Goal: Task Accomplishment & Management: Complete application form

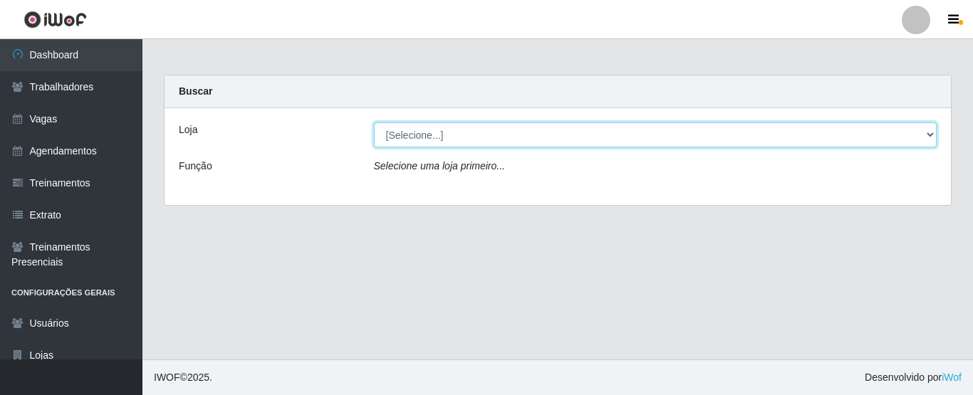
click at [593, 145] on select "[Selecione...] Rede Fácil Construção" at bounding box center [656, 135] width 564 height 25
select select "318"
click at [374, 123] on select "[Selecione...] Rede Fácil Construção" at bounding box center [656, 135] width 564 height 25
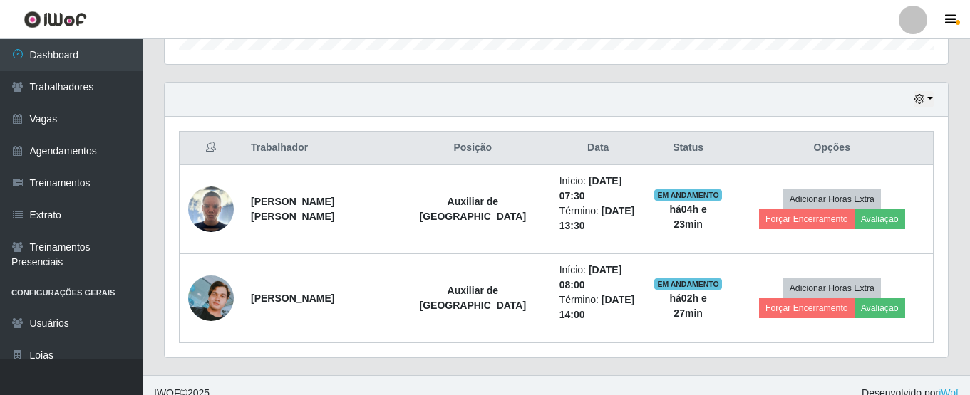
scroll to position [475, 0]
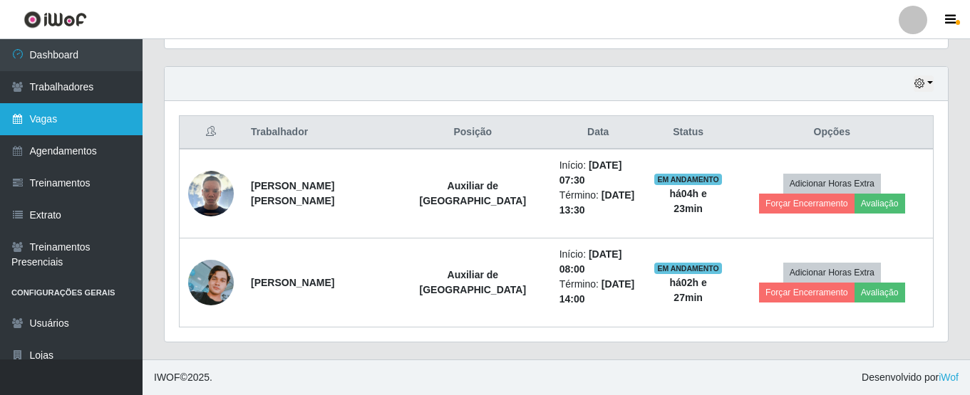
click at [34, 125] on link "Vagas" at bounding box center [71, 119] width 142 height 32
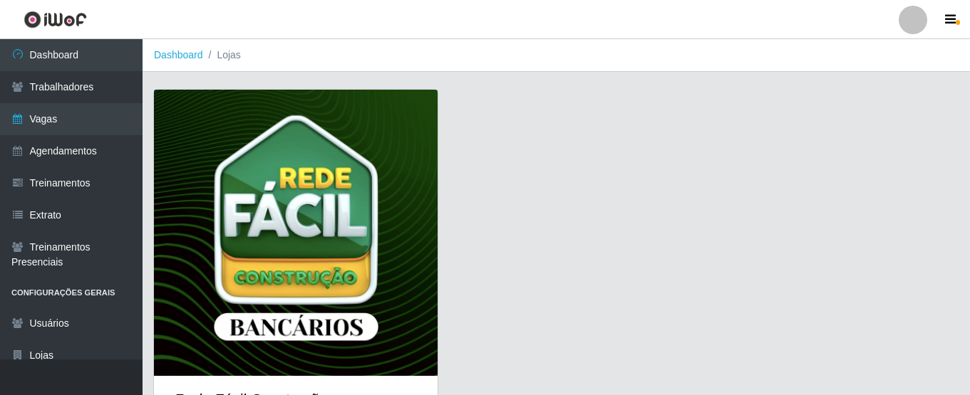
click at [289, 172] on img at bounding box center [296, 233] width 284 height 286
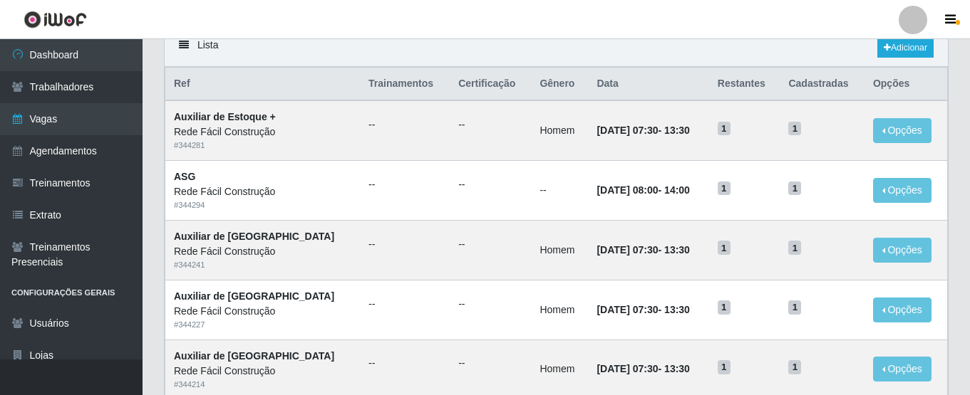
scroll to position [85, 0]
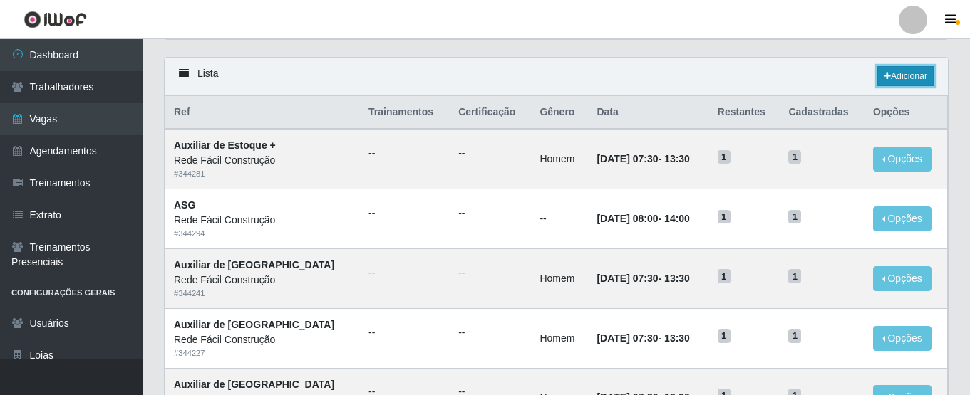
click at [912, 78] on link "Adicionar" at bounding box center [905, 76] width 56 height 20
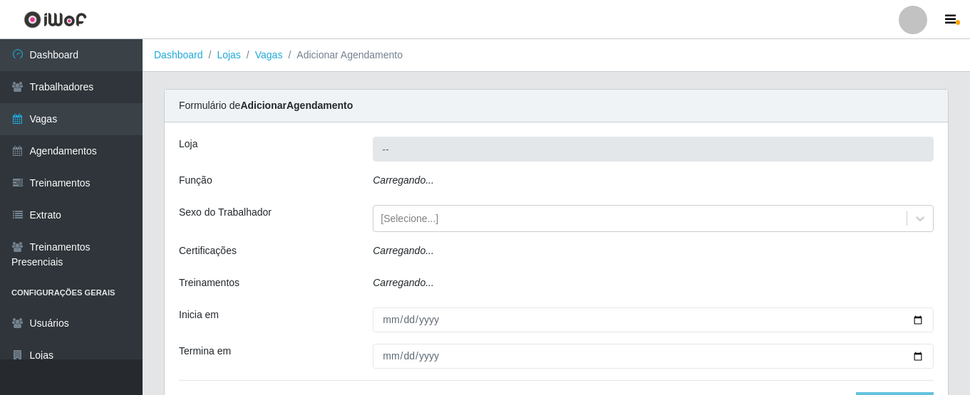
type input "Rede Fácil Construção"
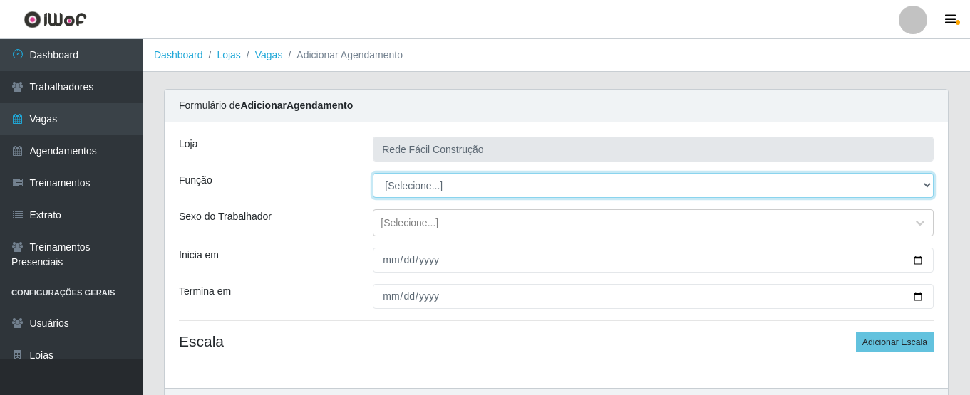
click at [898, 188] on select "[Selecione...] ASG ASG + ASG ++ Auxiliar de Estoque Auxiliar de Estoque + Auxil…" at bounding box center [653, 185] width 561 height 25
select select "75"
click at [373, 173] on select "[Selecione...] ASG ASG + ASG ++ Auxiliar de Estoque Auxiliar de Estoque + Auxil…" at bounding box center [653, 185] width 561 height 25
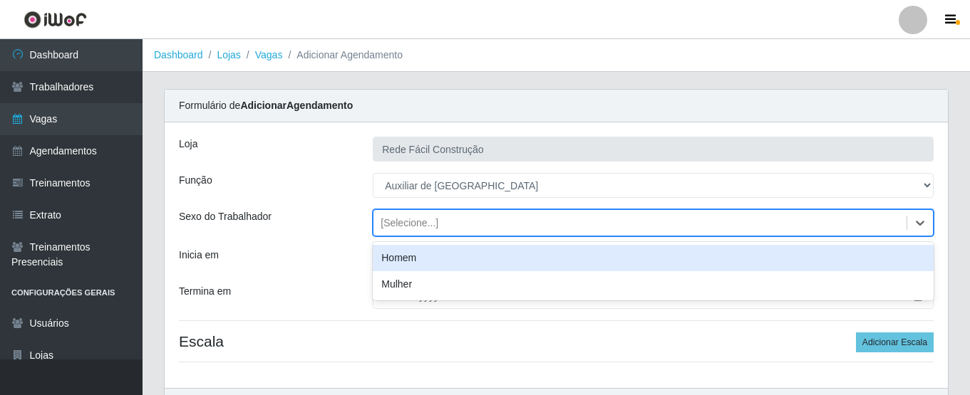
click at [398, 227] on div "[Selecione...]" at bounding box center [409, 223] width 58 height 15
type input "homem"
click at [400, 256] on div "Homem" at bounding box center [653, 258] width 561 height 26
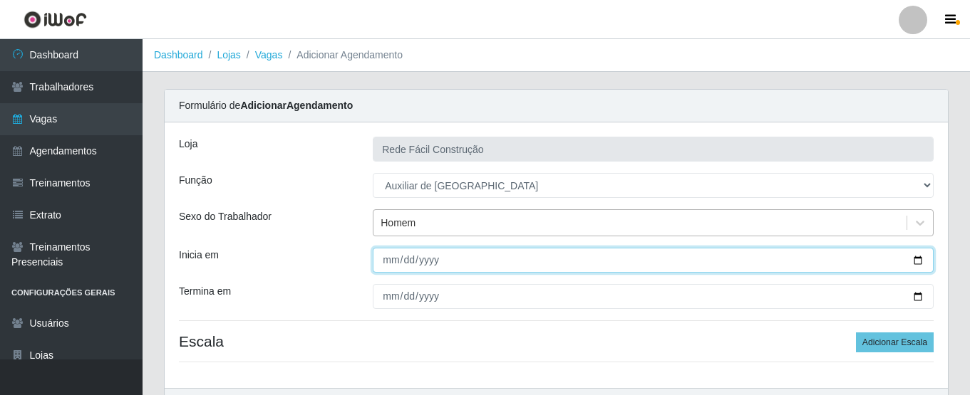
click at [380, 261] on input "Inicia em" at bounding box center [653, 260] width 561 height 25
type input "[DATE]"
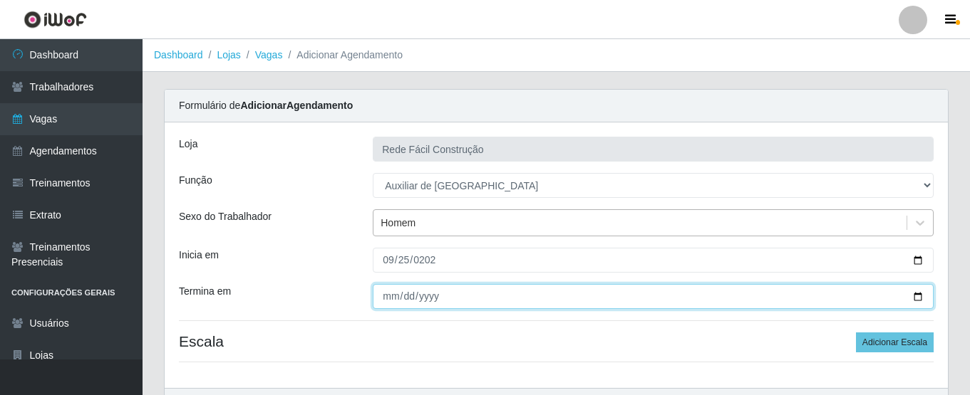
click at [385, 296] on input "Termina em" at bounding box center [653, 296] width 561 height 25
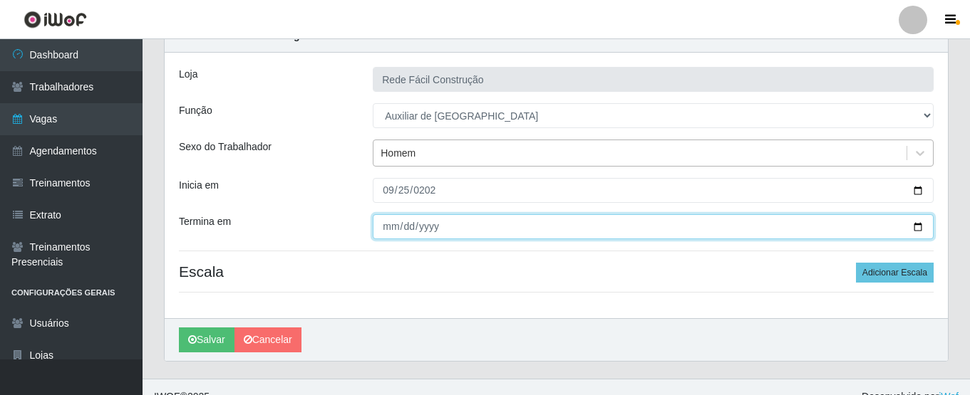
scroll to position [89, 0]
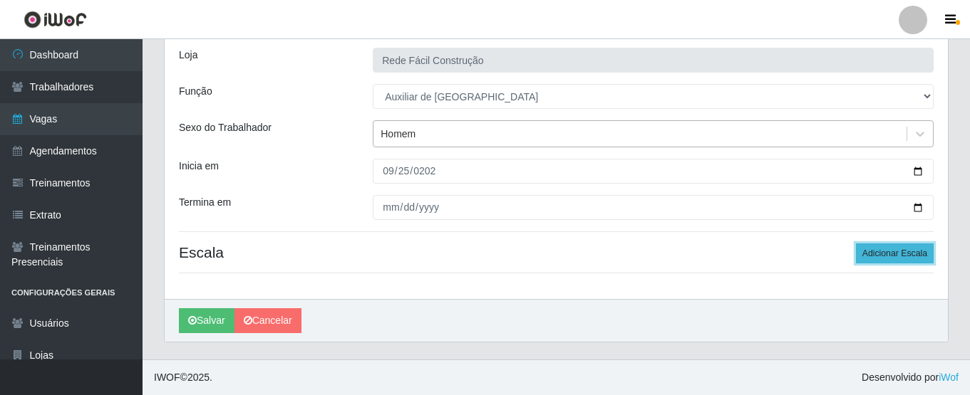
click at [903, 256] on button "Adicionar Escala" at bounding box center [895, 254] width 78 height 20
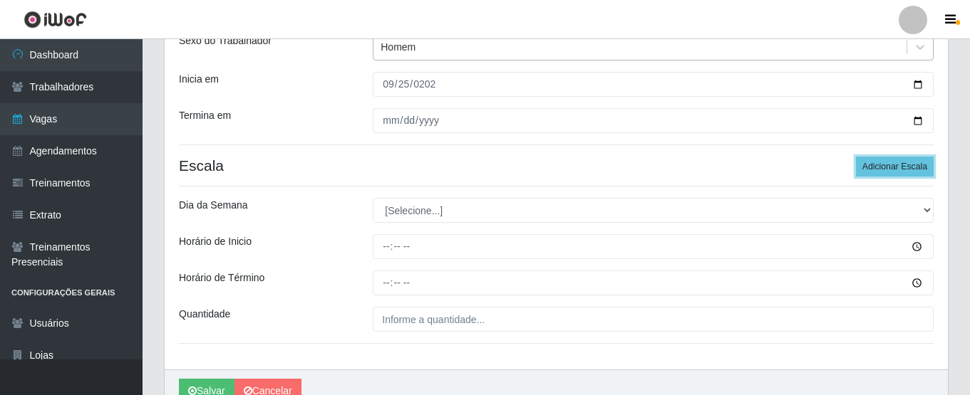
scroll to position [175, 0]
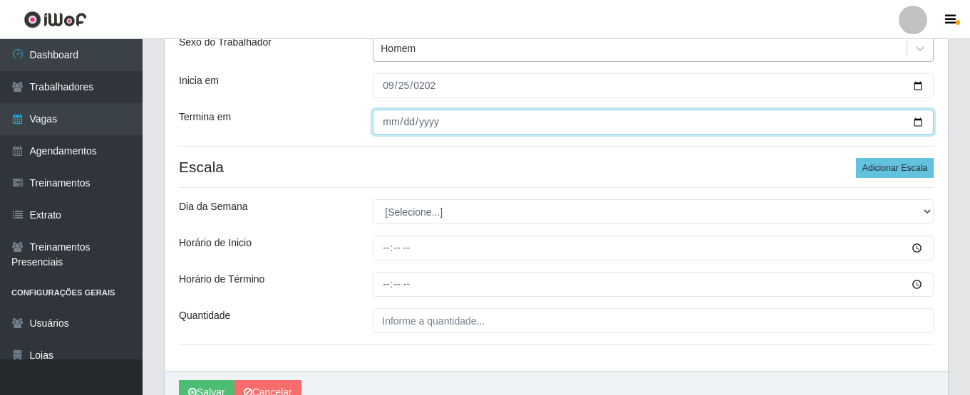
click at [921, 127] on input "[DATE]" at bounding box center [653, 122] width 561 height 25
type input "[DATE]"
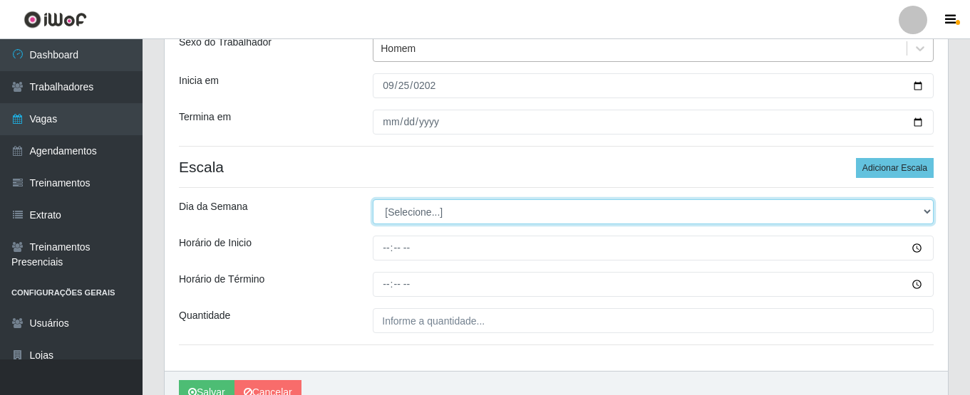
click at [512, 215] on select "[Selecione...] Segunda Terça Quarta Quinta Sexta Sábado Domingo" at bounding box center [653, 211] width 561 height 25
select select "4"
click at [373, 199] on select "[Selecione...] Segunda Terça Quarta Quinta Sexta Sábado Domingo" at bounding box center [653, 211] width 561 height 25
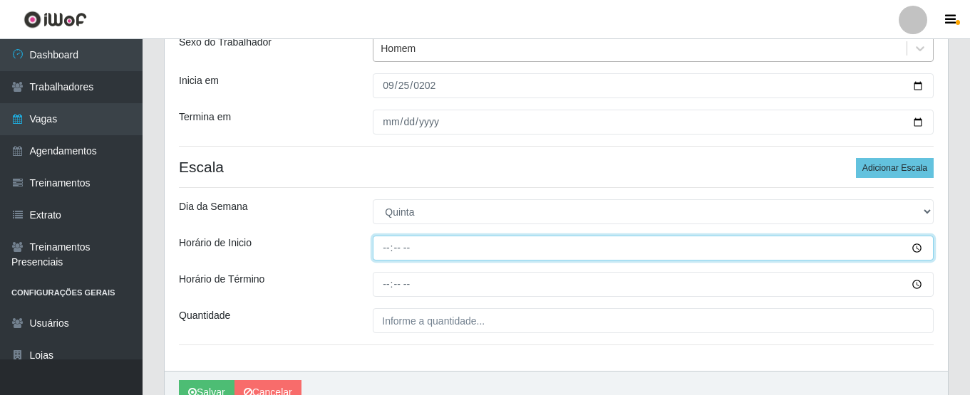
click at [382, 247] on input "Horário de Inicio" at bounding box center [653, 248] width 561 height 25
type input "07:30"
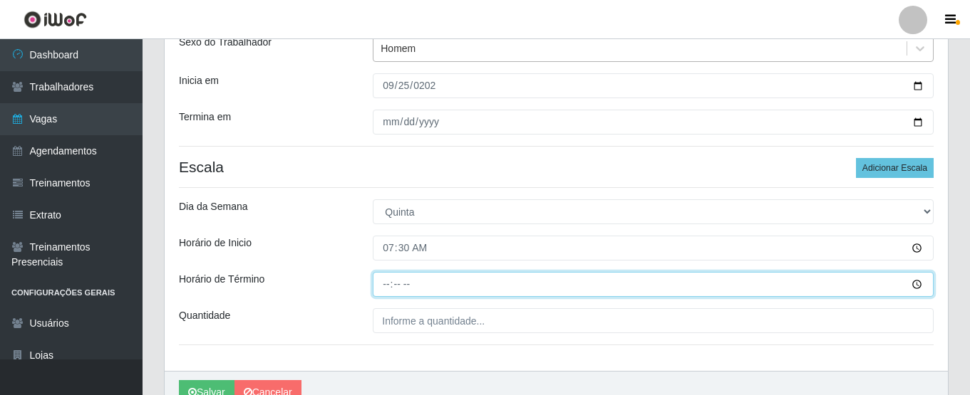
click at [388, 291] on input "Horário de Término" at bounding box center [653, 284] width 561 height 25
type input "13:30"
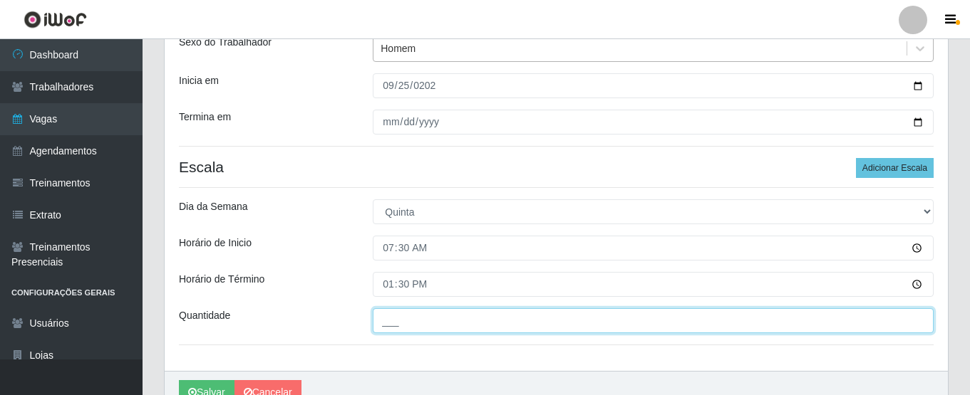
click at [400, 326] on input "___" at bounding box center [653, 320] width 561 height 25
type input "01_"
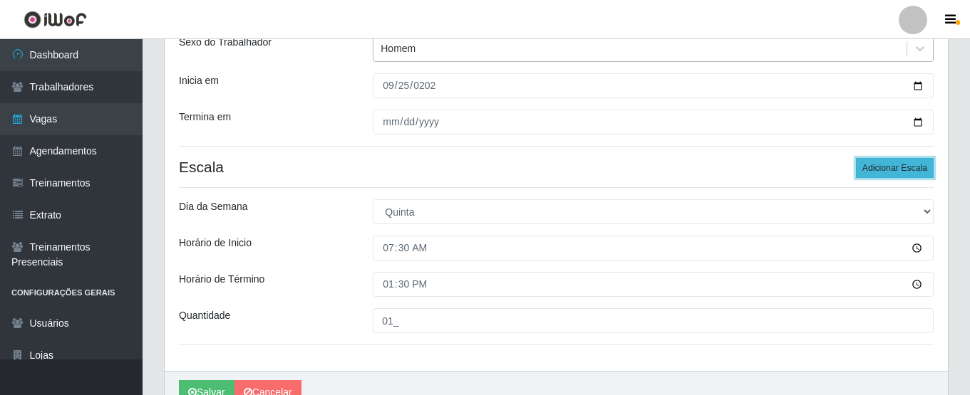
click at [886, 165] on button "Adicionar Escala" at bounding box center [895, 168] width 78 height 20
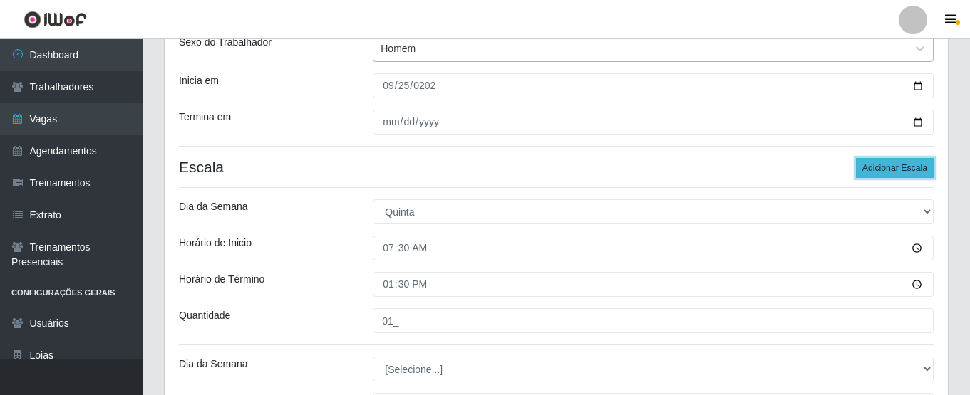
click at [886, 165] on button "Adicionar Escala" at bounding box center [895, 168] width 78 height 20
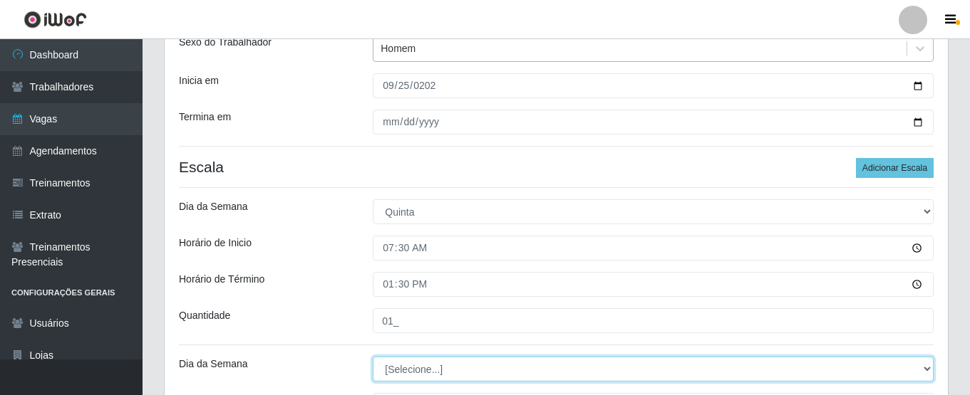
click at [425, 370] on select "[Selecione...] Segunda Terça Quarta Quinta Sexta Sábado Domingo" at bounding box center [653, 369] width 561 height 25
click at [373, 357] on select "[Selecione...] Segunda Terça Quarta Quinta Sexta Sábado Domingo" at bounding box center [653, 369] width 561 height 25
select select "5"
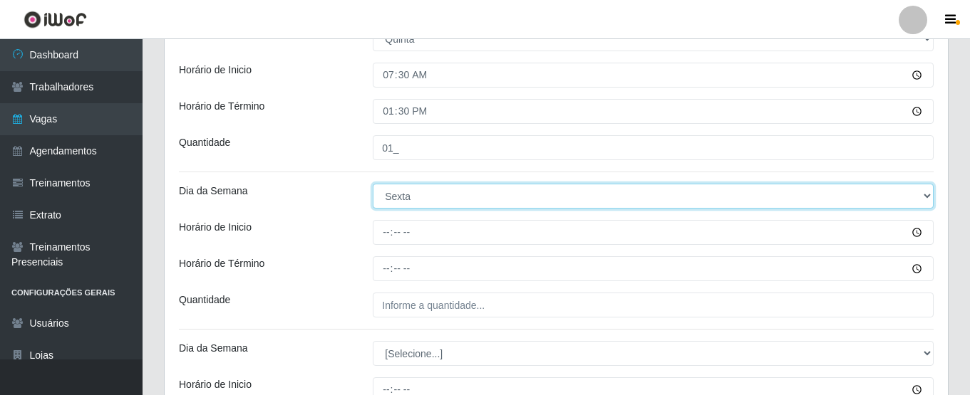
scroll to position [444, 0]
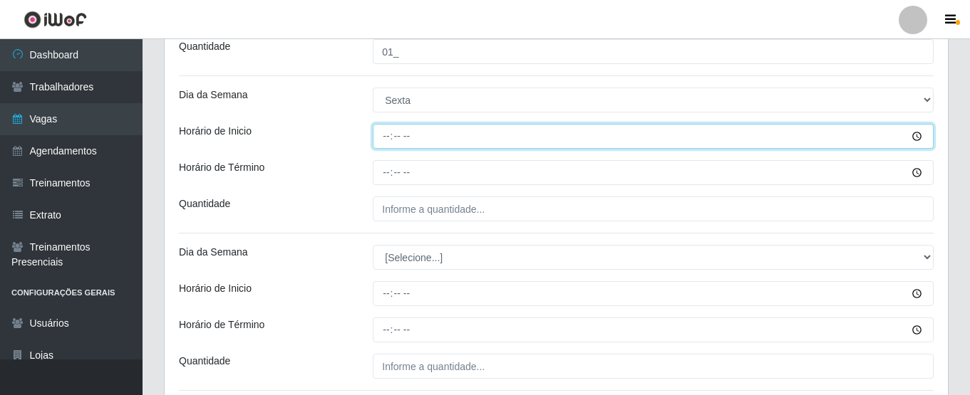
click at [385, 140] on input "Horário de Inicio" at bounding box center [653, 136] width 561 height 25
type input "07:30"
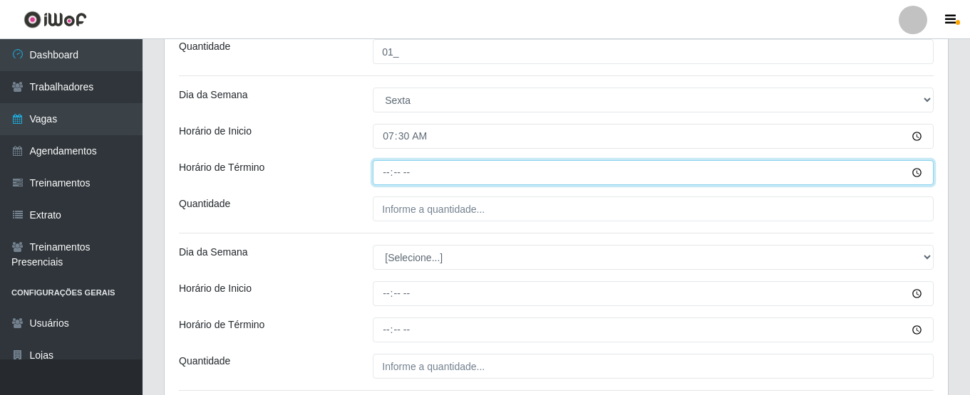
click at [383, 172] on input "Horário de Término" at bounding box center [653, 172] width 561 height 25
type input "13:30"
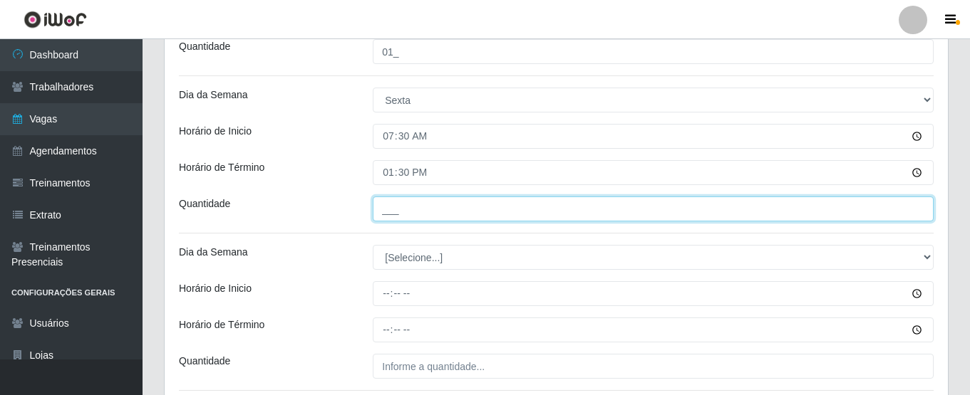
click at [405, 207] on input "___" at bounding box center [653, 209] width 561 height 25
type input "01_"
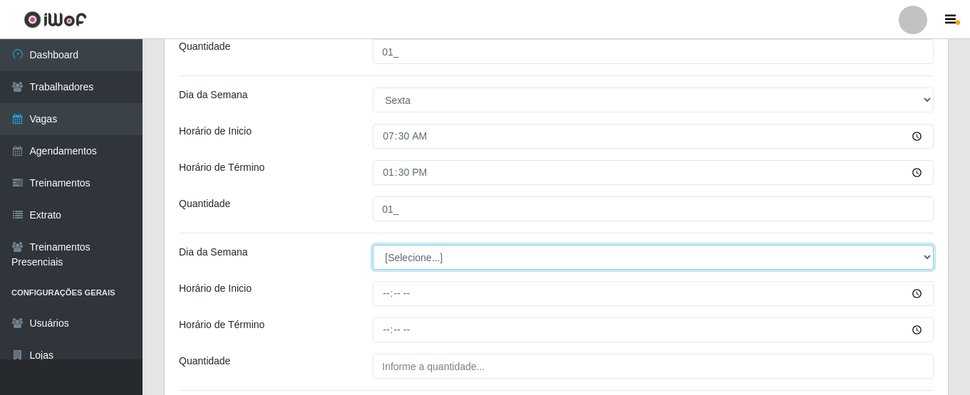
click at [398, 250] on select "[Selecione...] Segunda Terça Quarta Quinta Sexta Sábado Domingo" at bounding box center [653, 257] width 561 height 25
select select "6"
click at [373, 245] on select "[Selecione...] Segunda Terça Quarta Quinta Sexta Sábado Domingo" at bounding box center [653, 257] width 561 height 25
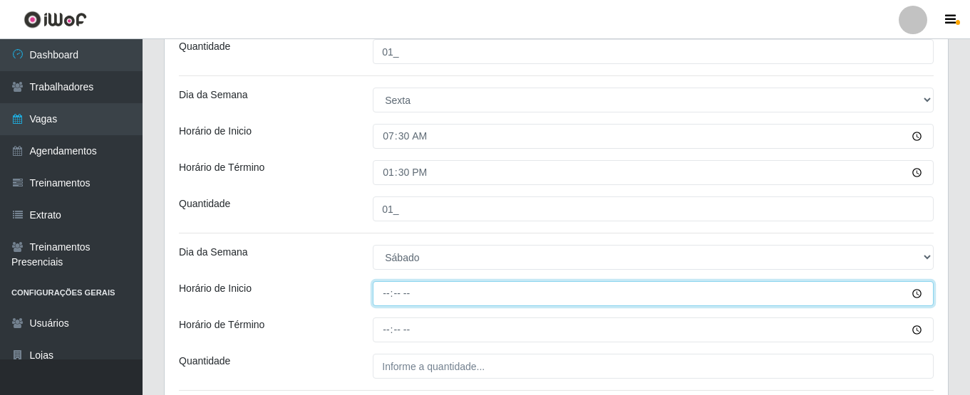
click at [388, 301] on input "Horário de Inicio" at bounding box center [653, 293] width 561 height 25
type input "07:30"
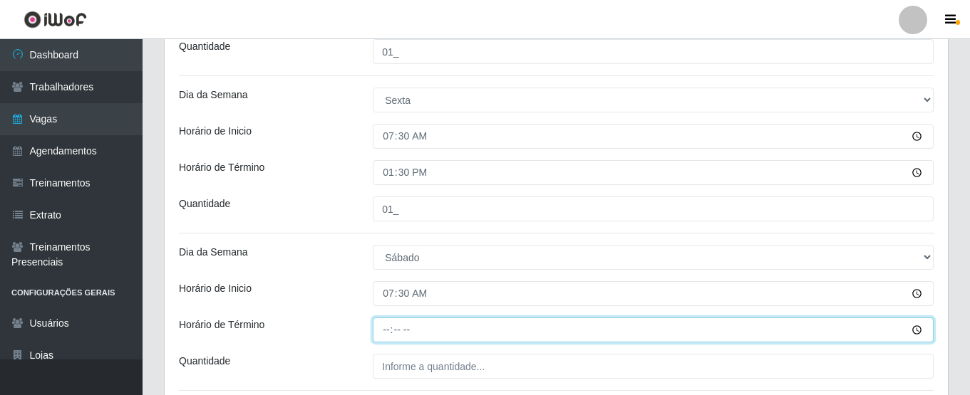
click at [385, 331] on input "Horário de Término" at bounding box center [653, 330] width 561 height 25
type input "13:30"
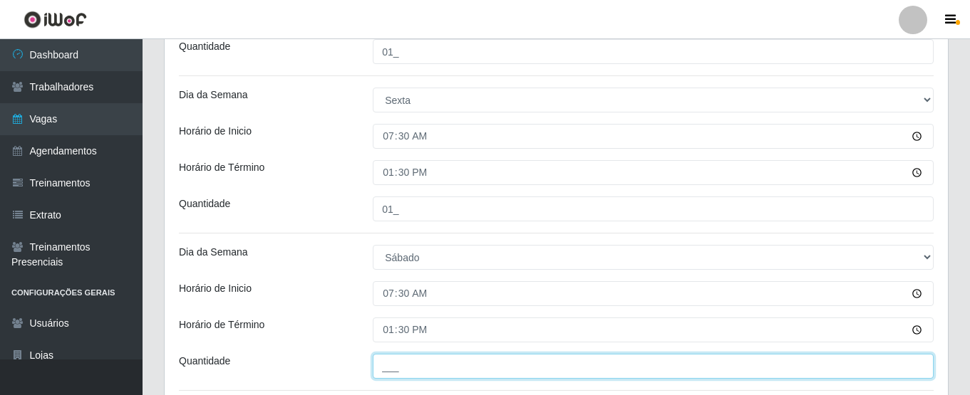
click at [406, 375] on input "___" at bounding box center [653, 366] width 561 height 25
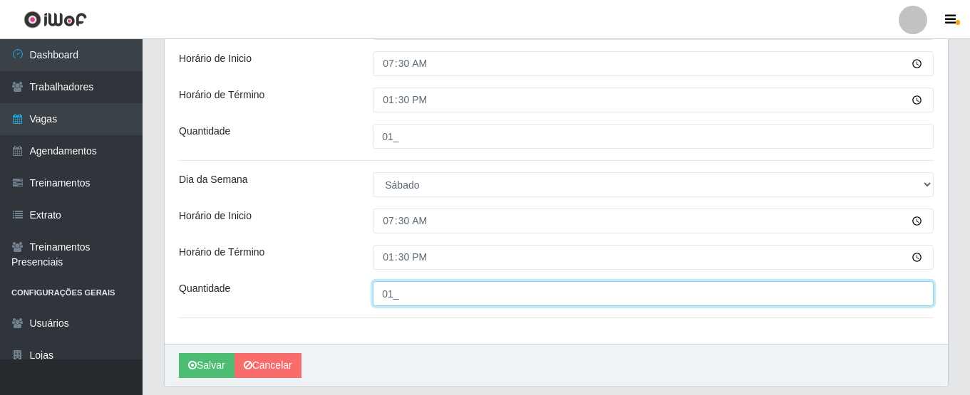
scroll to position [561, 0]
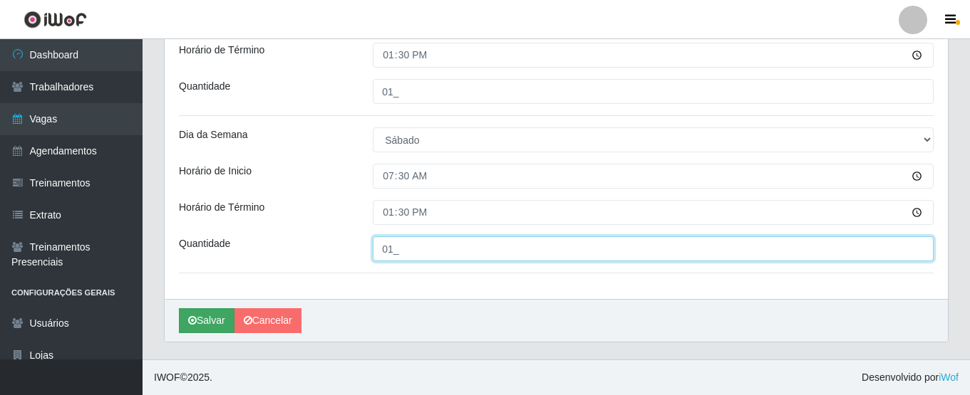
type input "01_"
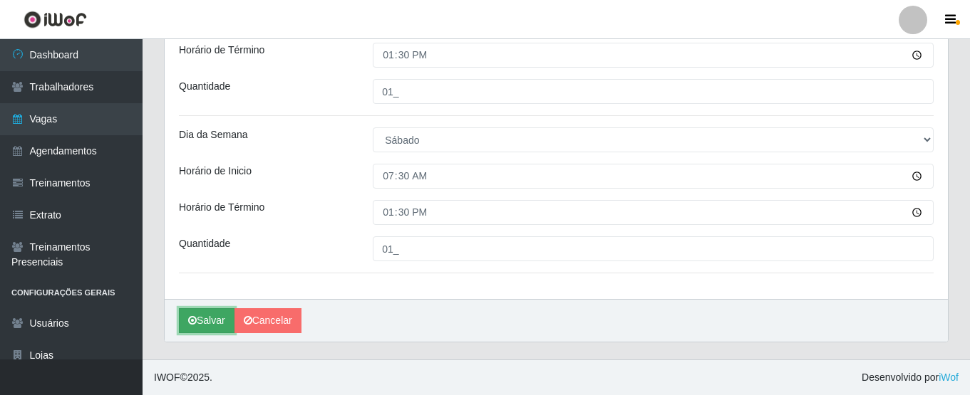
click at [224, 319] on button "Salvar" at bounding box center [207, 320] width 56 height 25
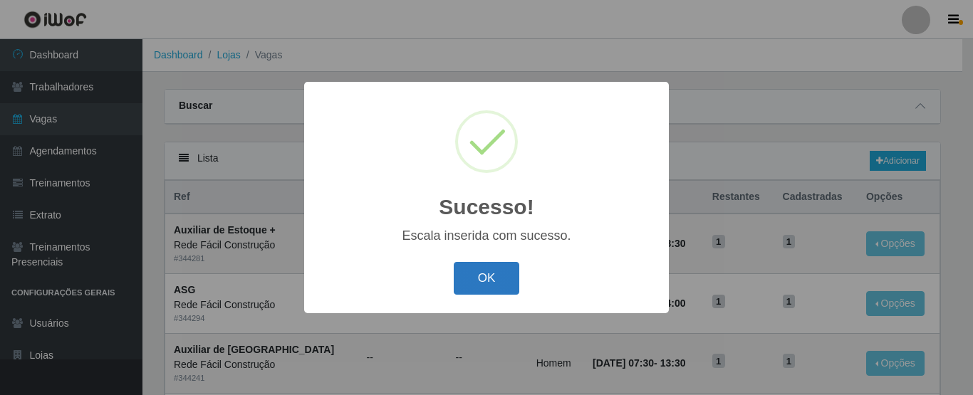
click at [484, 279] on button "OK" at bounding box center [487, 278] width 66 height 33
